Goal: Check status: Check status

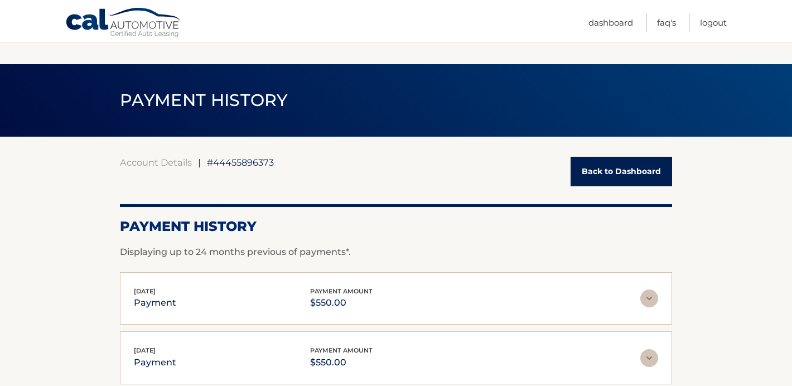
scroll to position [268, 0]
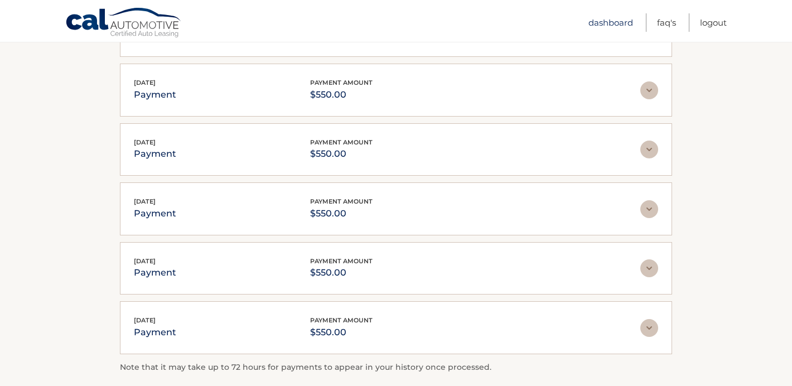
click at [600, 25] on link "Dashboard" at bounding box center [610, 22] width 45 height 18
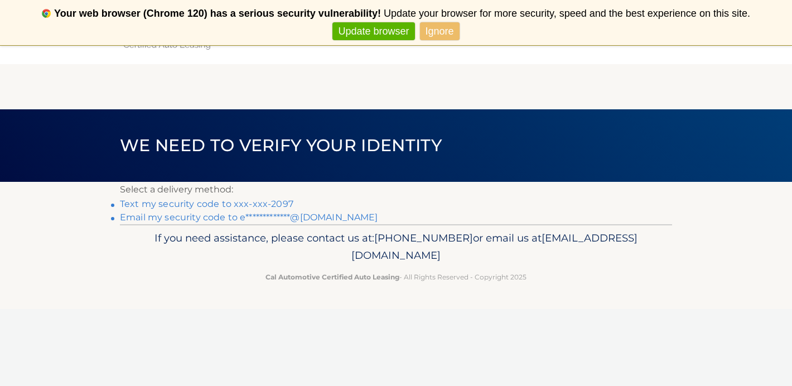
click at [192, 203] on link "Text my security code to xxx-xxx-2097" at bounding box center [206, 204] width 173 height 11
